Goal: Find specific page/section: Find specific page/section

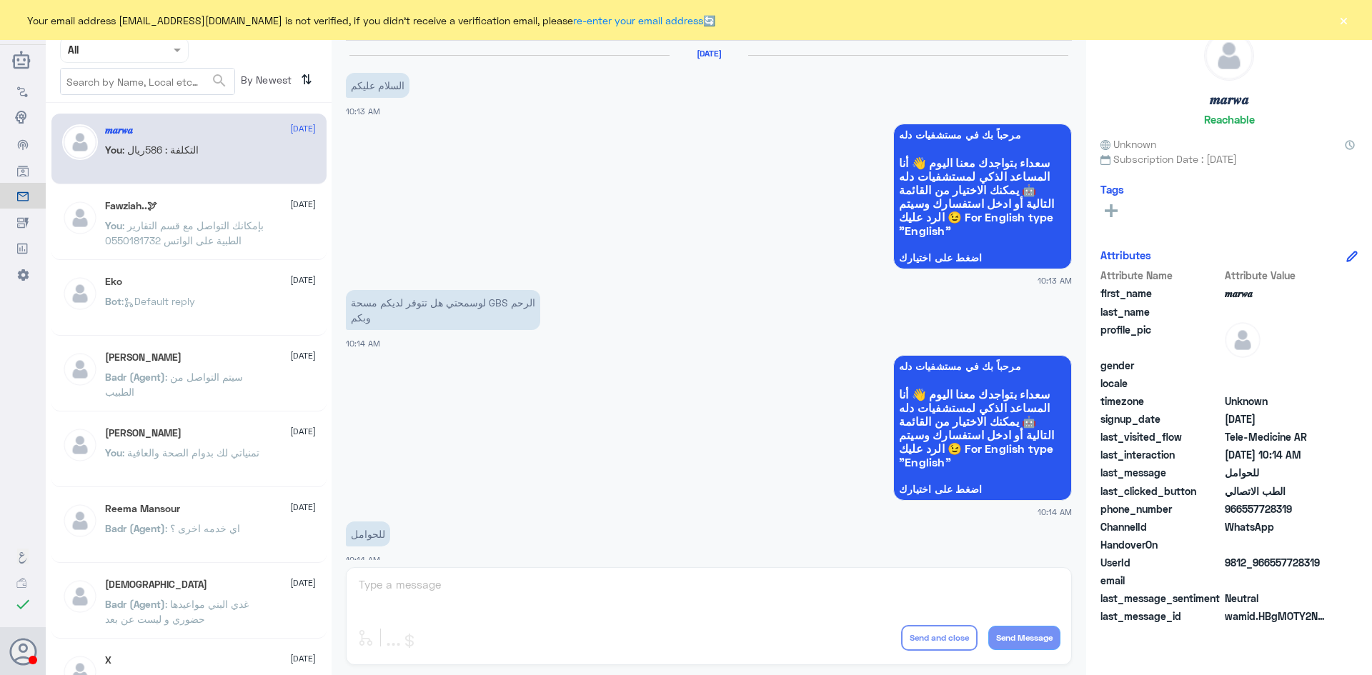
scroll to position [722, 0]
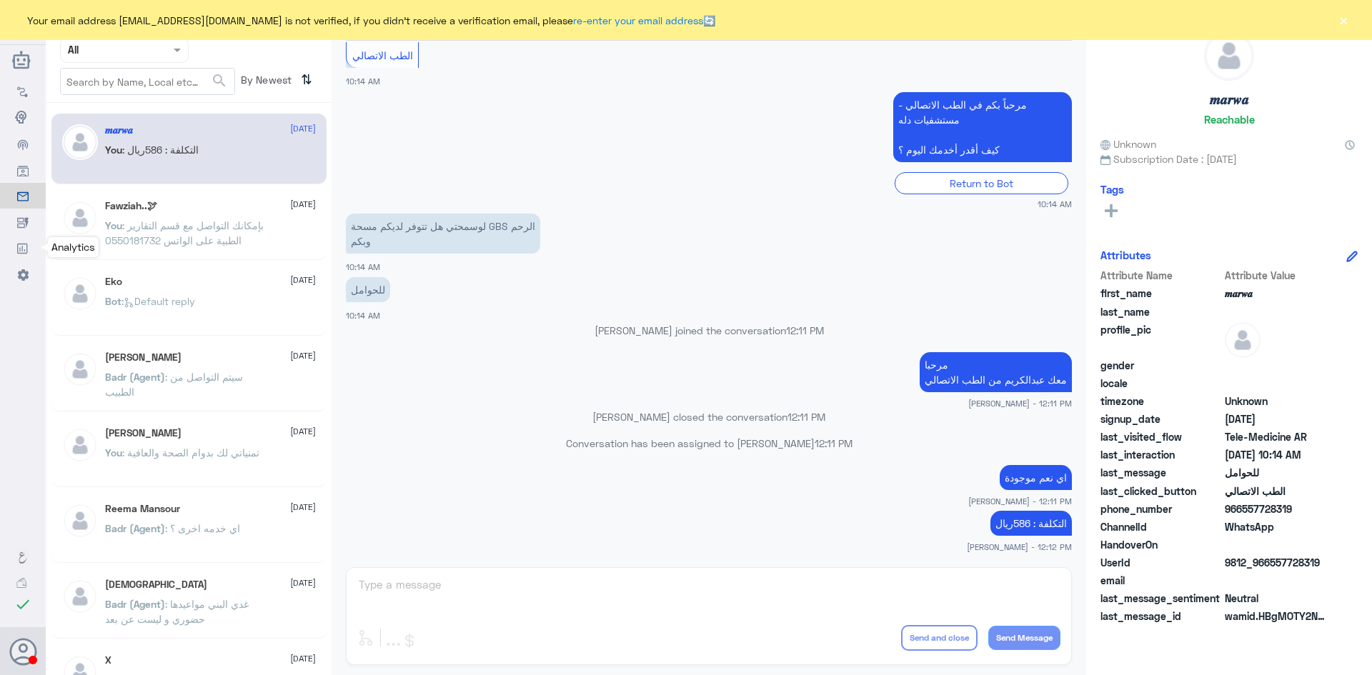
click at [24, 244] on use at bounding box center [22, 249] width 10 height 10
